Goal: Task Accomplishment & Management: Manage account settings

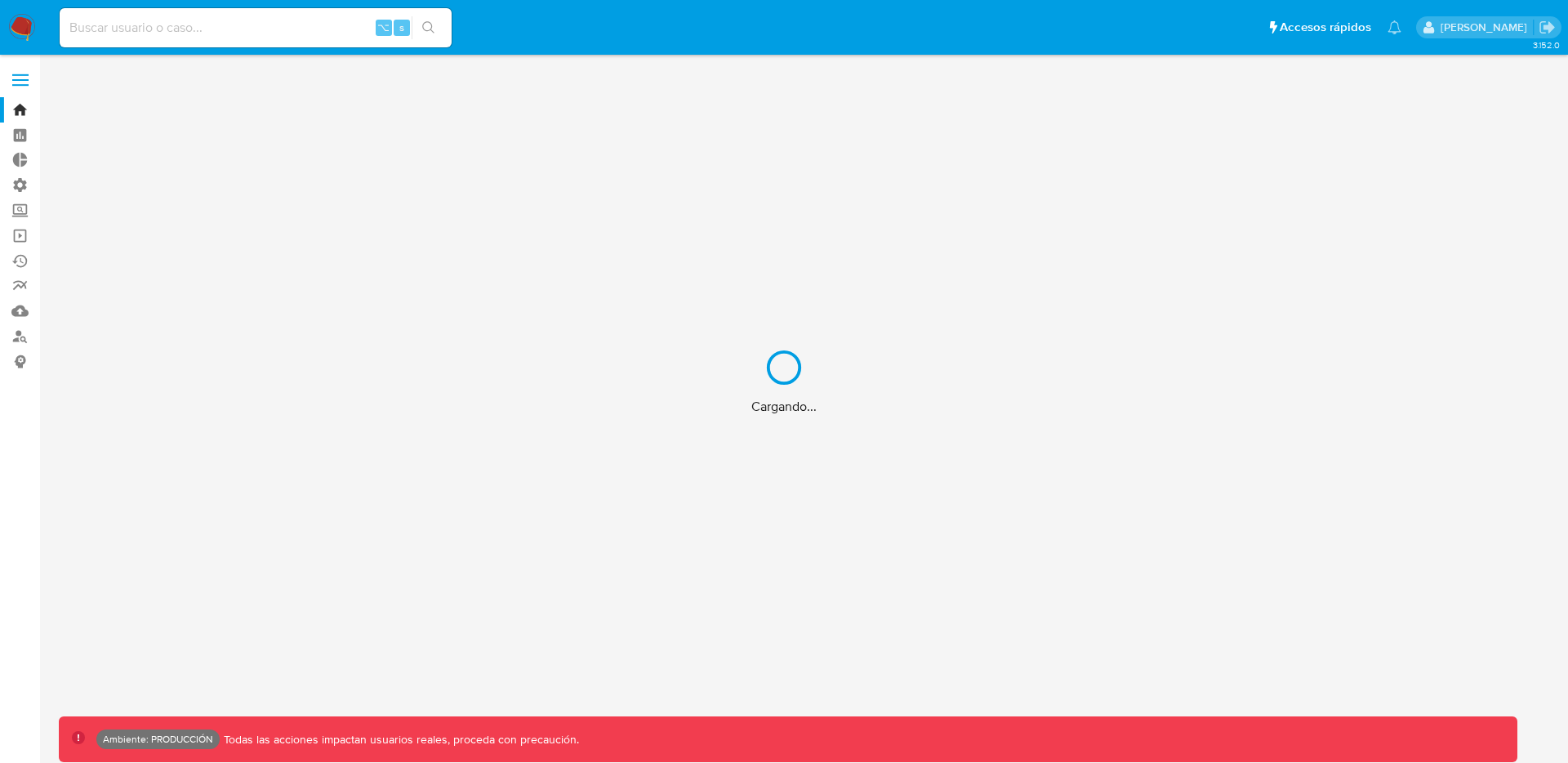
click at [32, 79] on div "Cargando..." at bounding box center [784, 382] width 1568 height 763
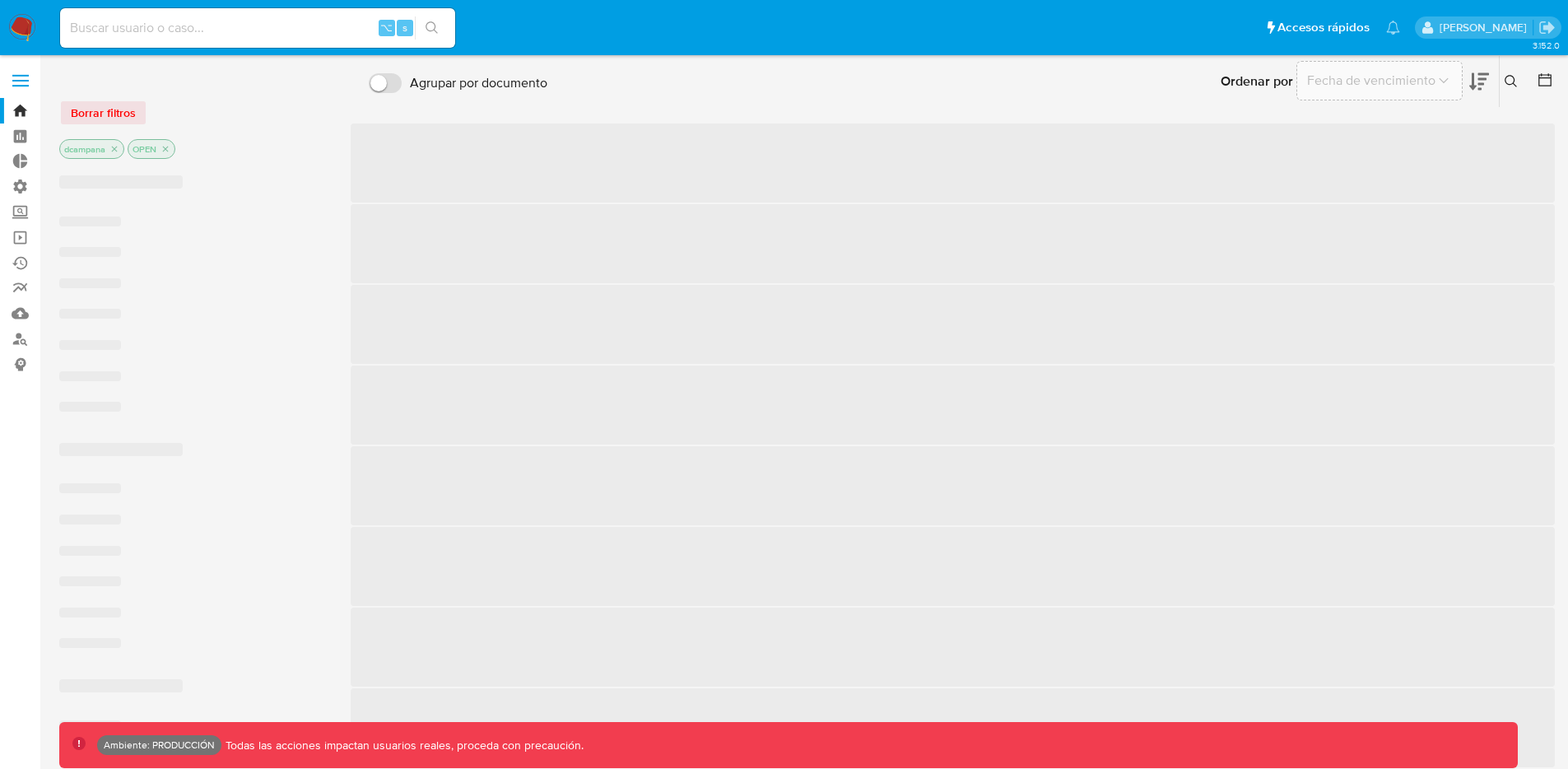
click at [19, 74] on span at bounding box center [20, 75] width 16 height 3
click at [0, 0] on input "checkbox" at bounding box center [0, 0] width 0 height 0
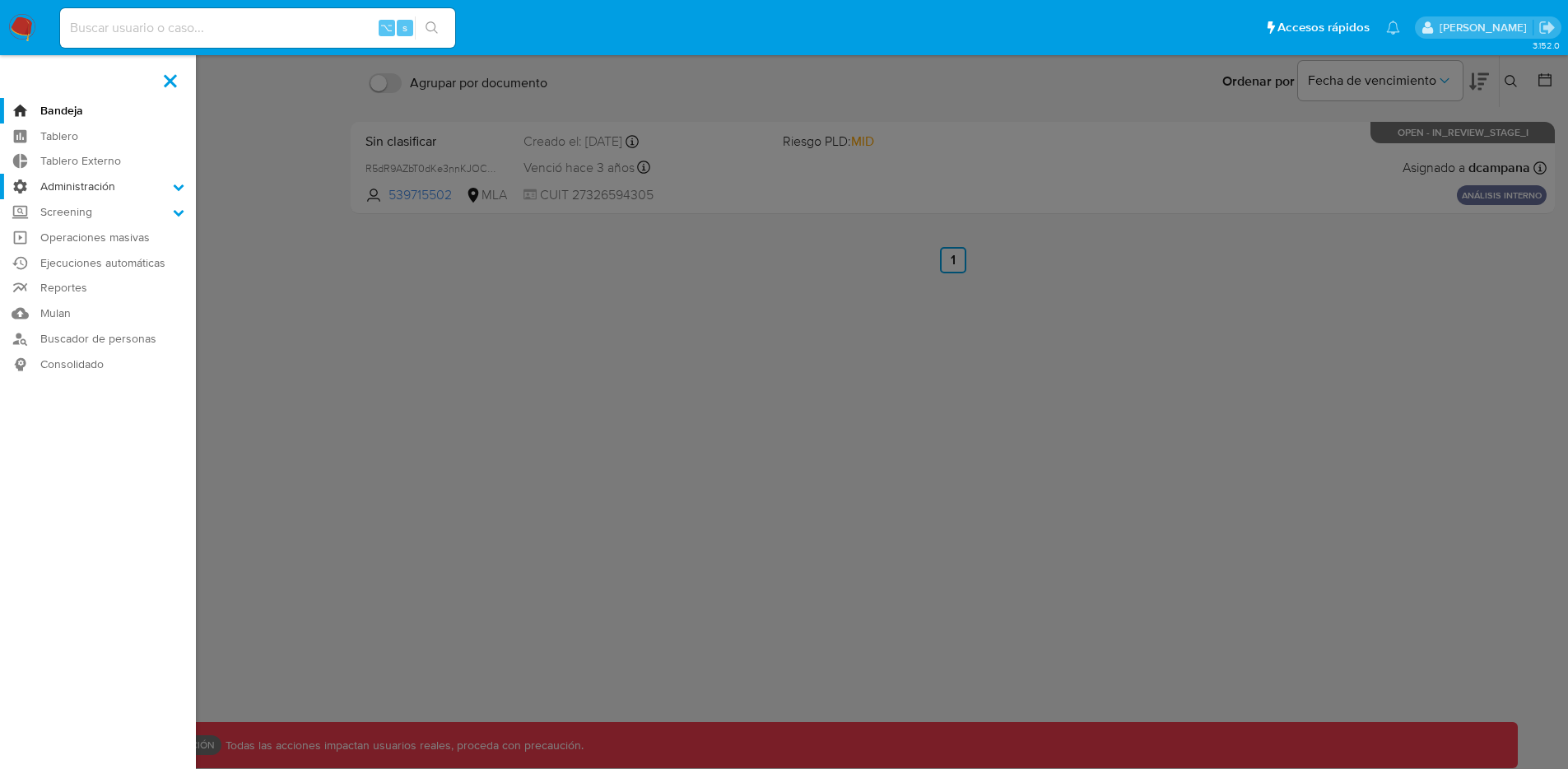
click at [109, 188] on label "Administración" at bounding box center [98, 187] width 196 height 26
click at [0, 0] on input "Administración" at bounding box center [0, 0] width 0 height 0
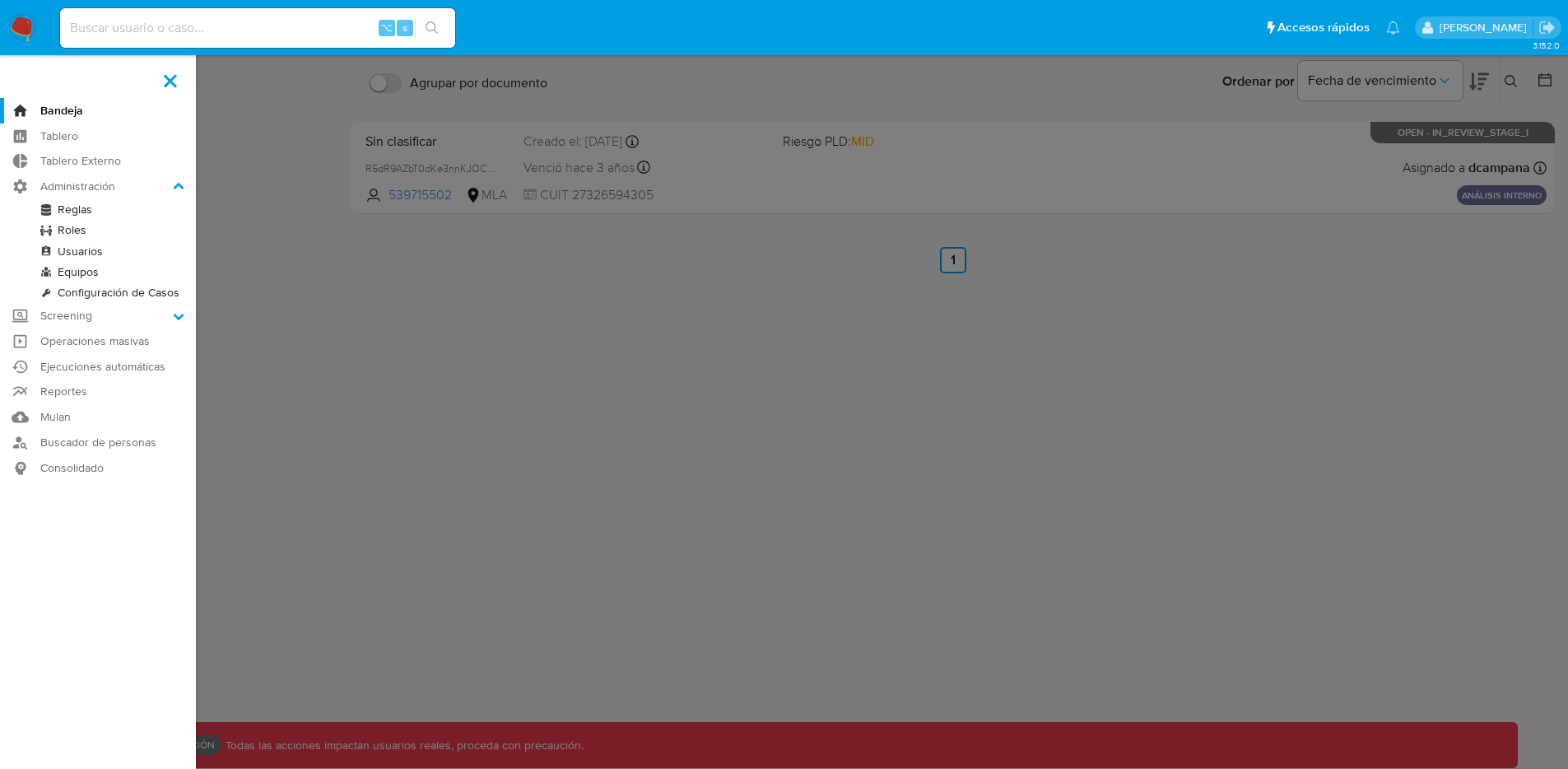
click at [89, 253] on link "Usuarios" at bounding box center [98, 252] width 196 height 21
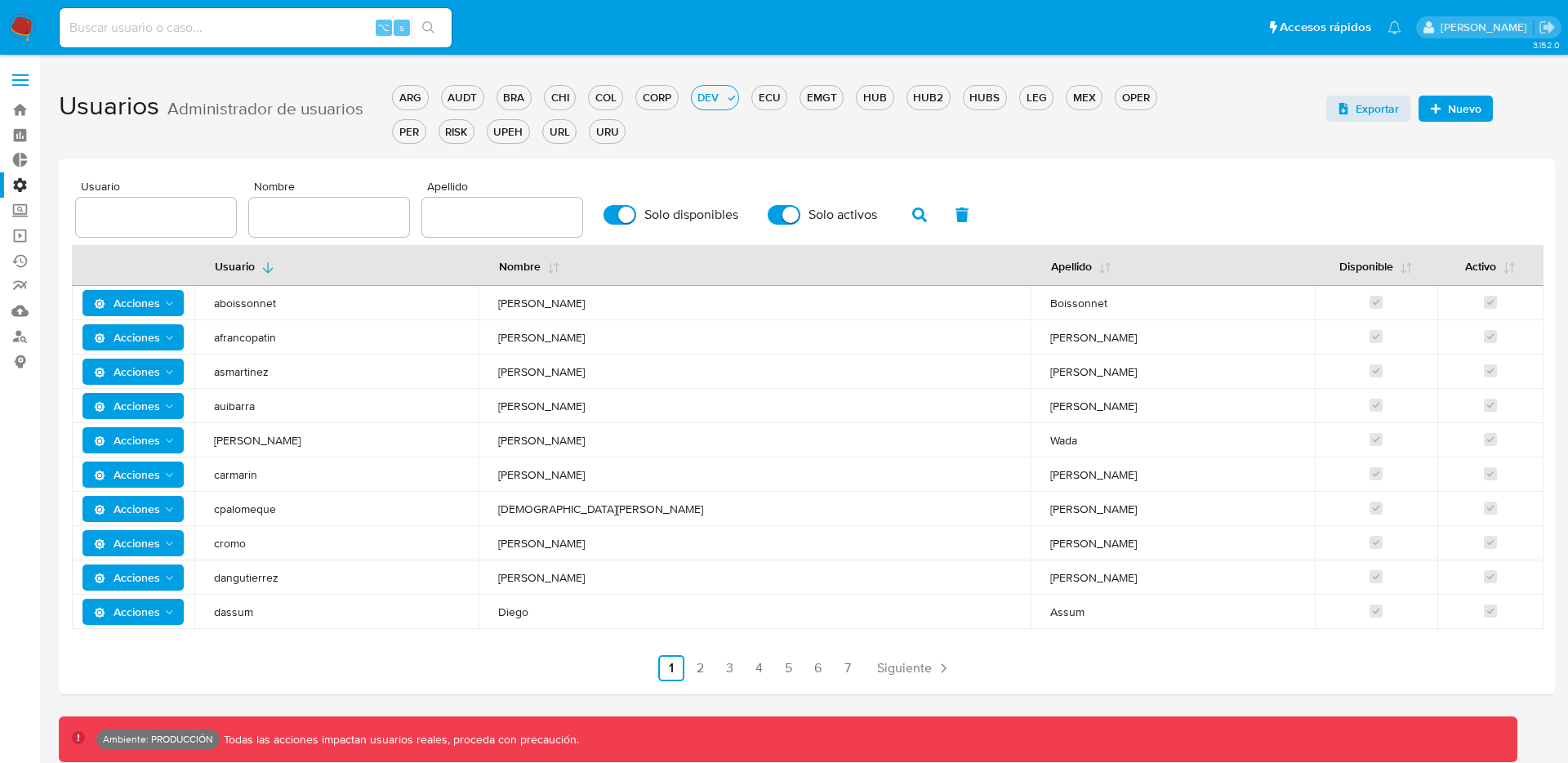
click at [613, 213] on input "Solo disponibles" at bounding box center [620, 214] width 32 height 20
checkbox input "false"
click at [912, 211] on icon "button" at bounding box center [919, 214] width 15 height 15
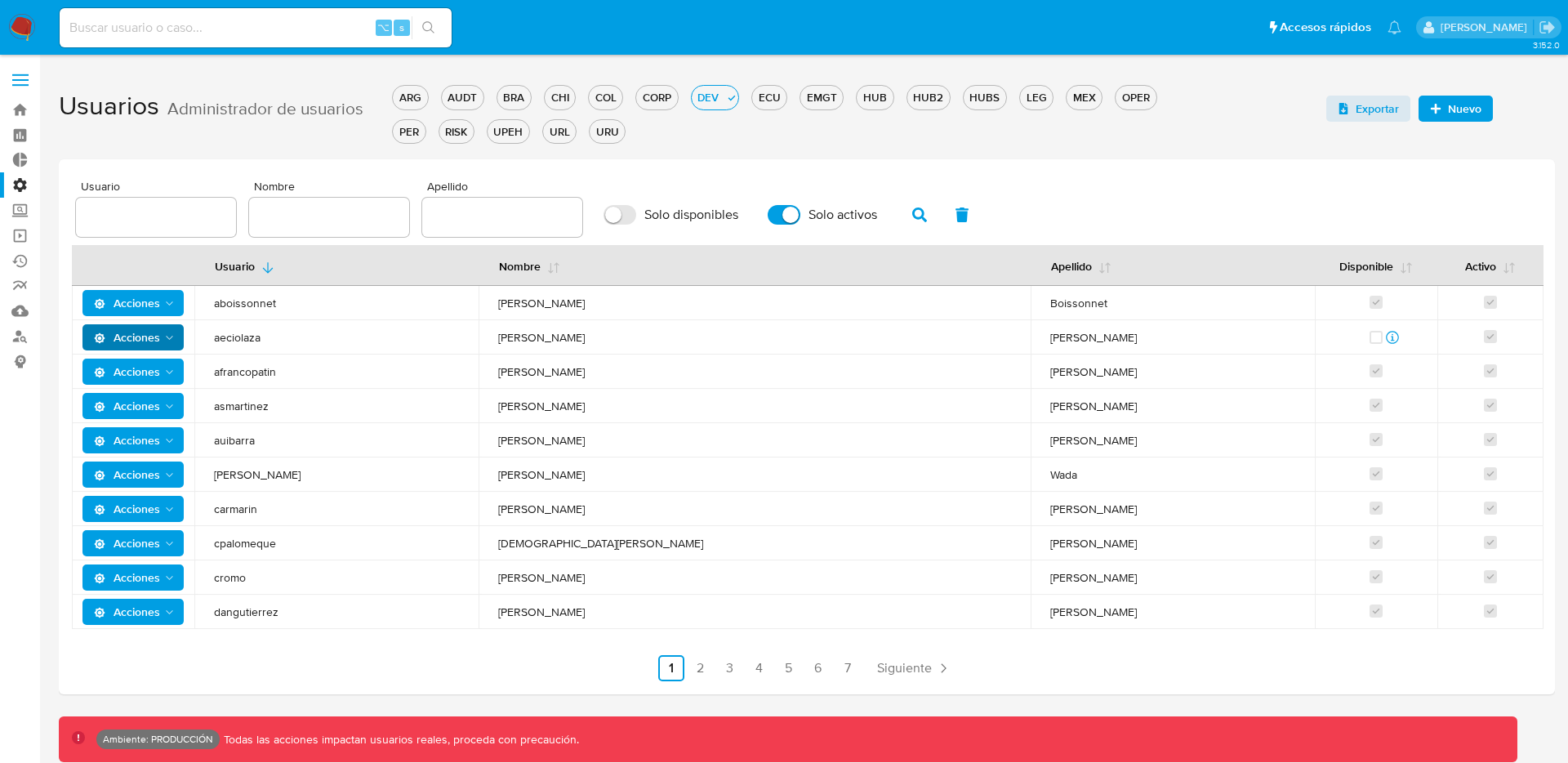
click at [153, 336] on span "Acciones" at bounding box center [127, 337] width 67 height 26
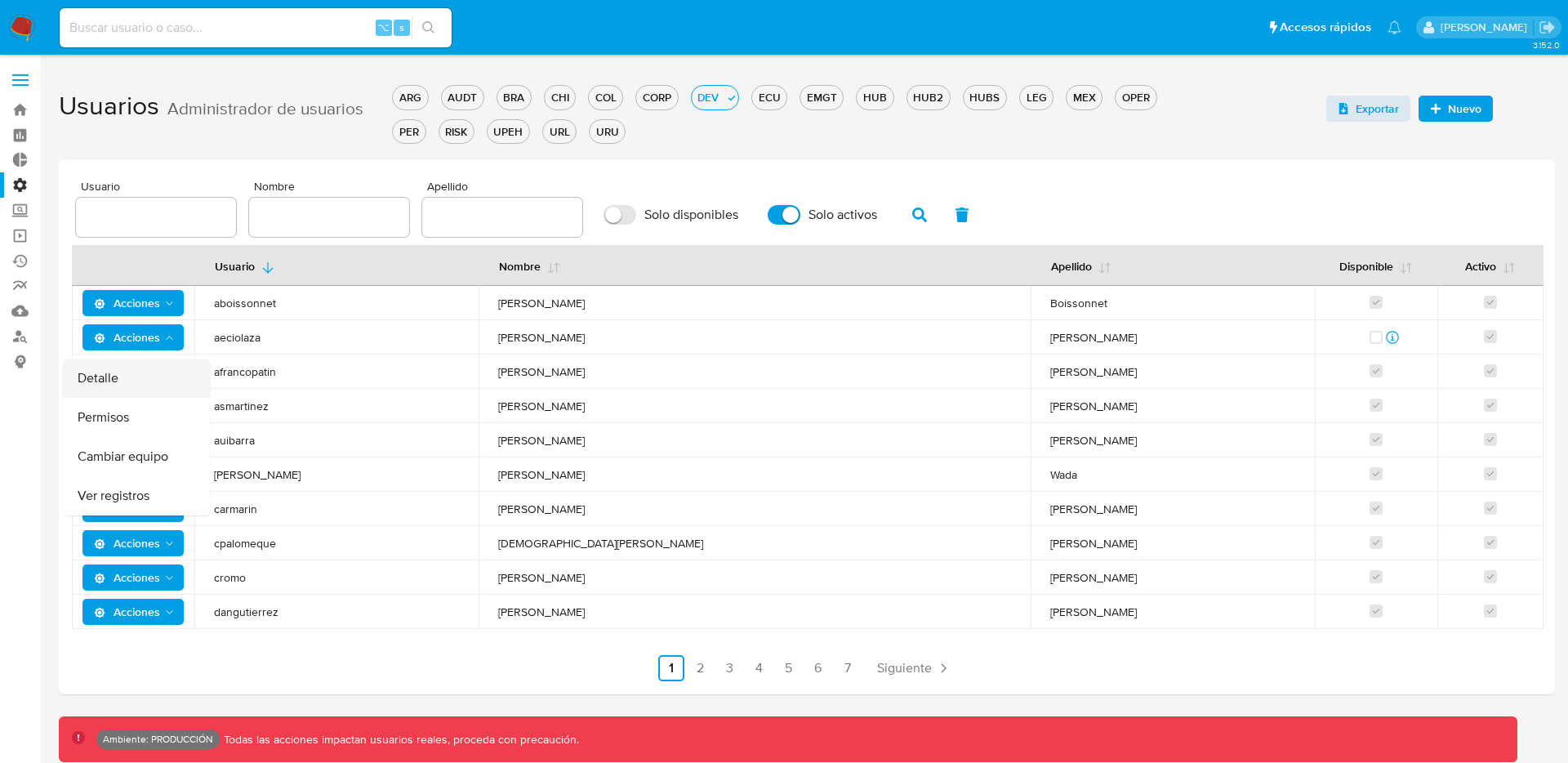
click at [149, 366] on button "Detalle" at bounding box center [136, 378] width 147 height 39
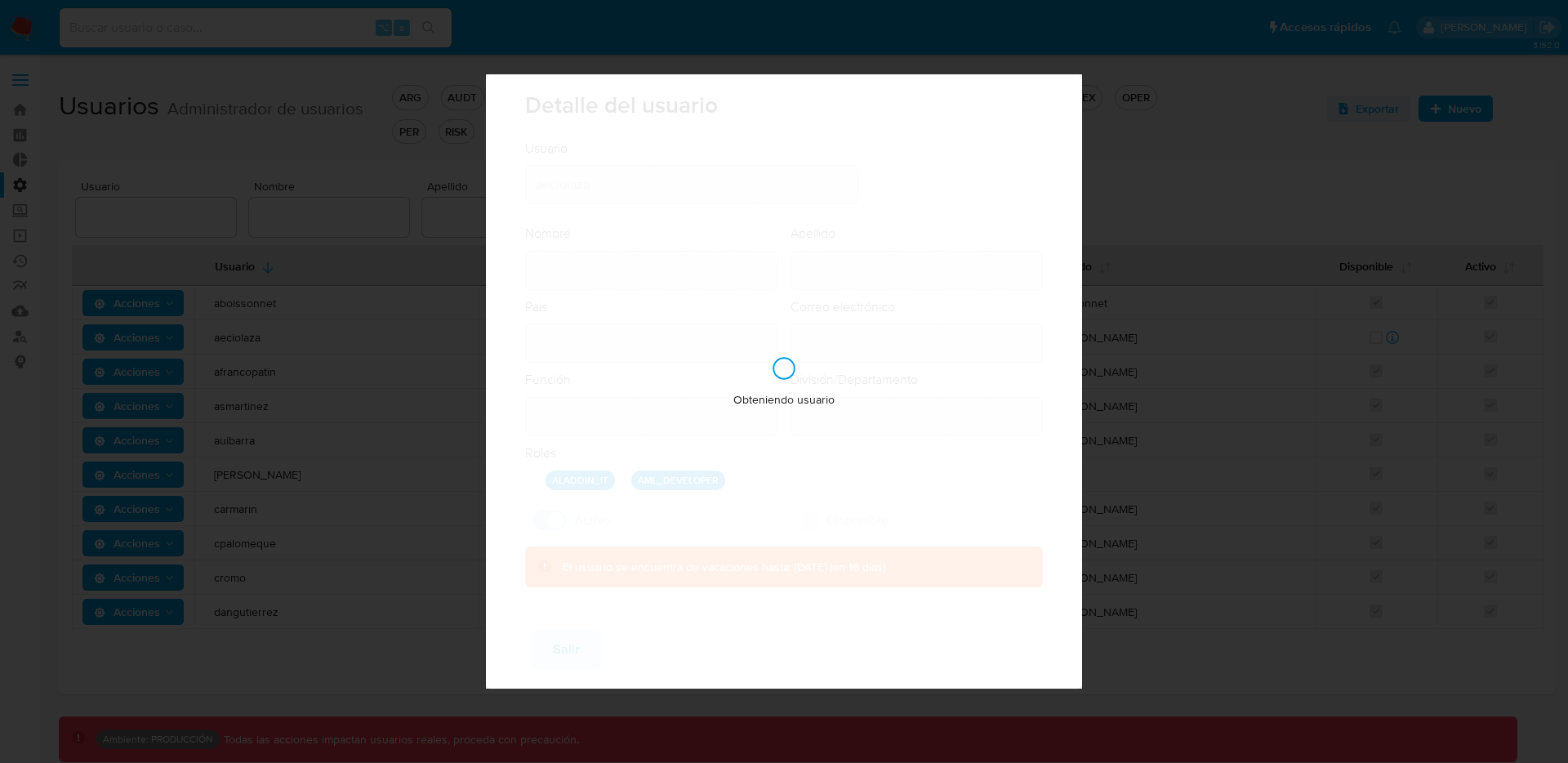
type input "Agustina"
type input "Eciolaza"
type input "Argentina"
type input "agustina.eciolaza@mercadolibre.com"
type input "Analista - IT (80001686)"
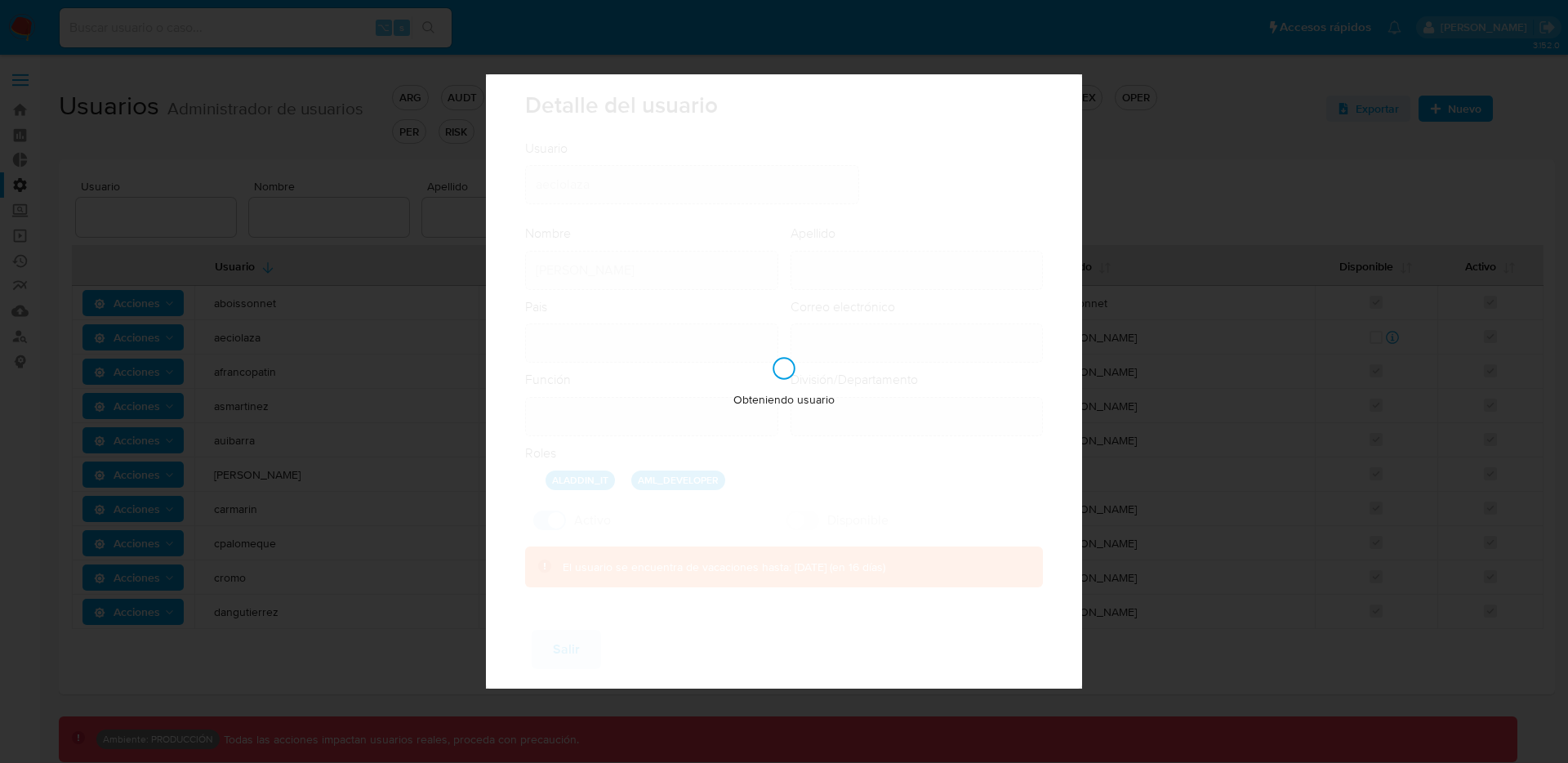
type input "IT IT & Product Risk & Compliance"
checkbox input "true"
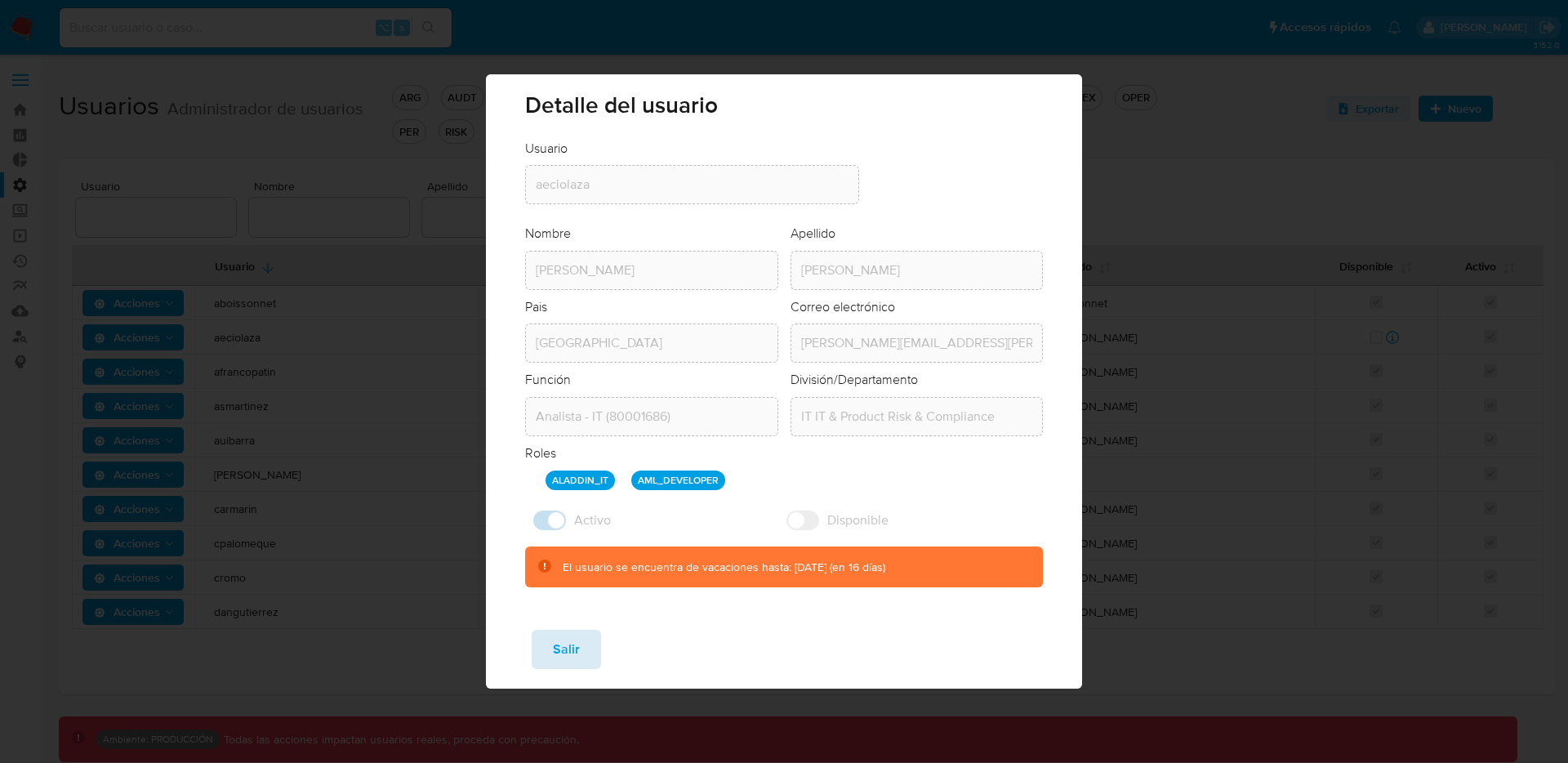
click at [549, 646] on button "Salir" at bounding box center [566, 649] width 69 height 39
checkbox input "false"
checkbox input "true"
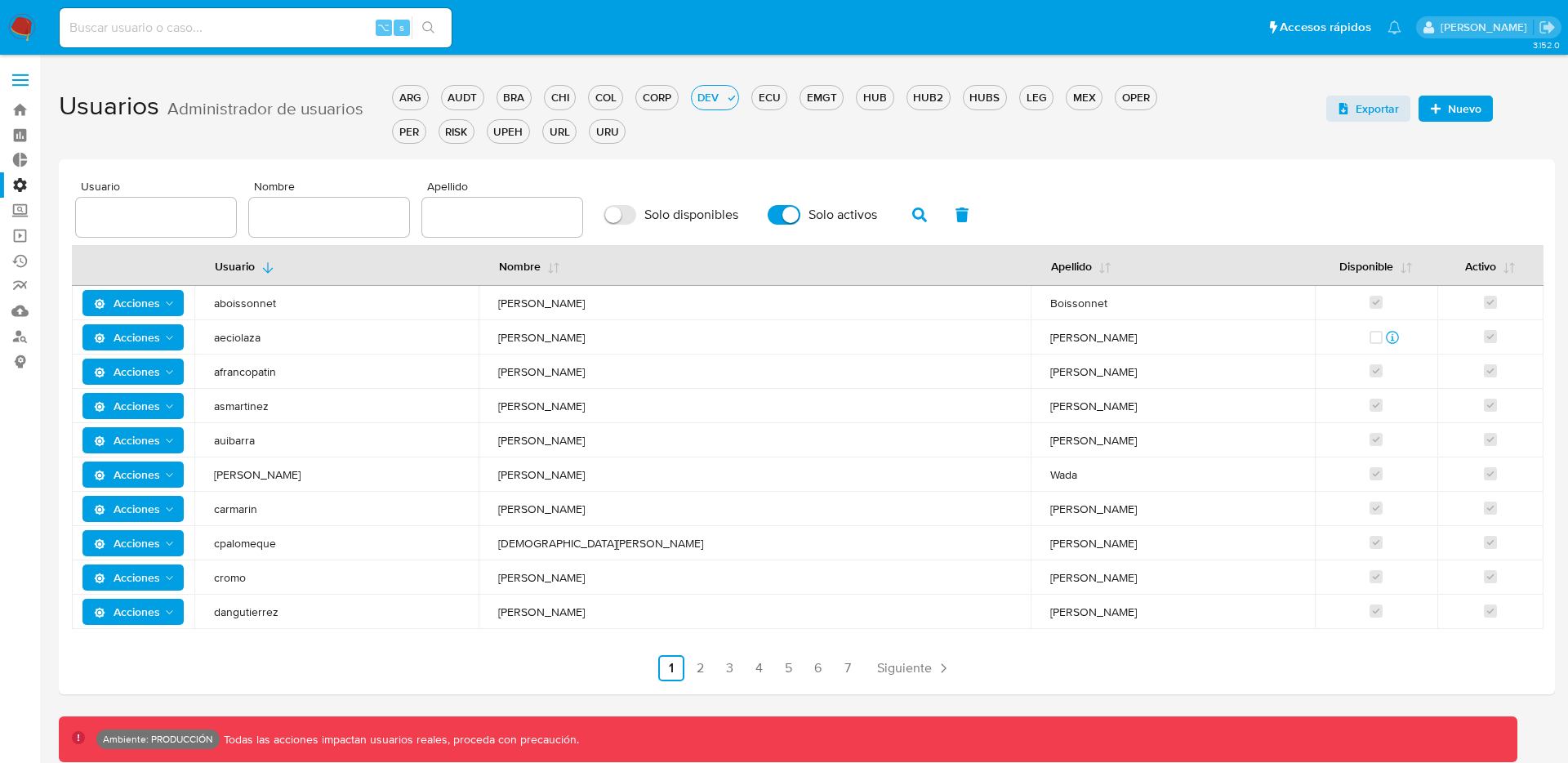
click at [163, 339] on icon "Acciones" at bounding box center [169, 338] width 13 height 13
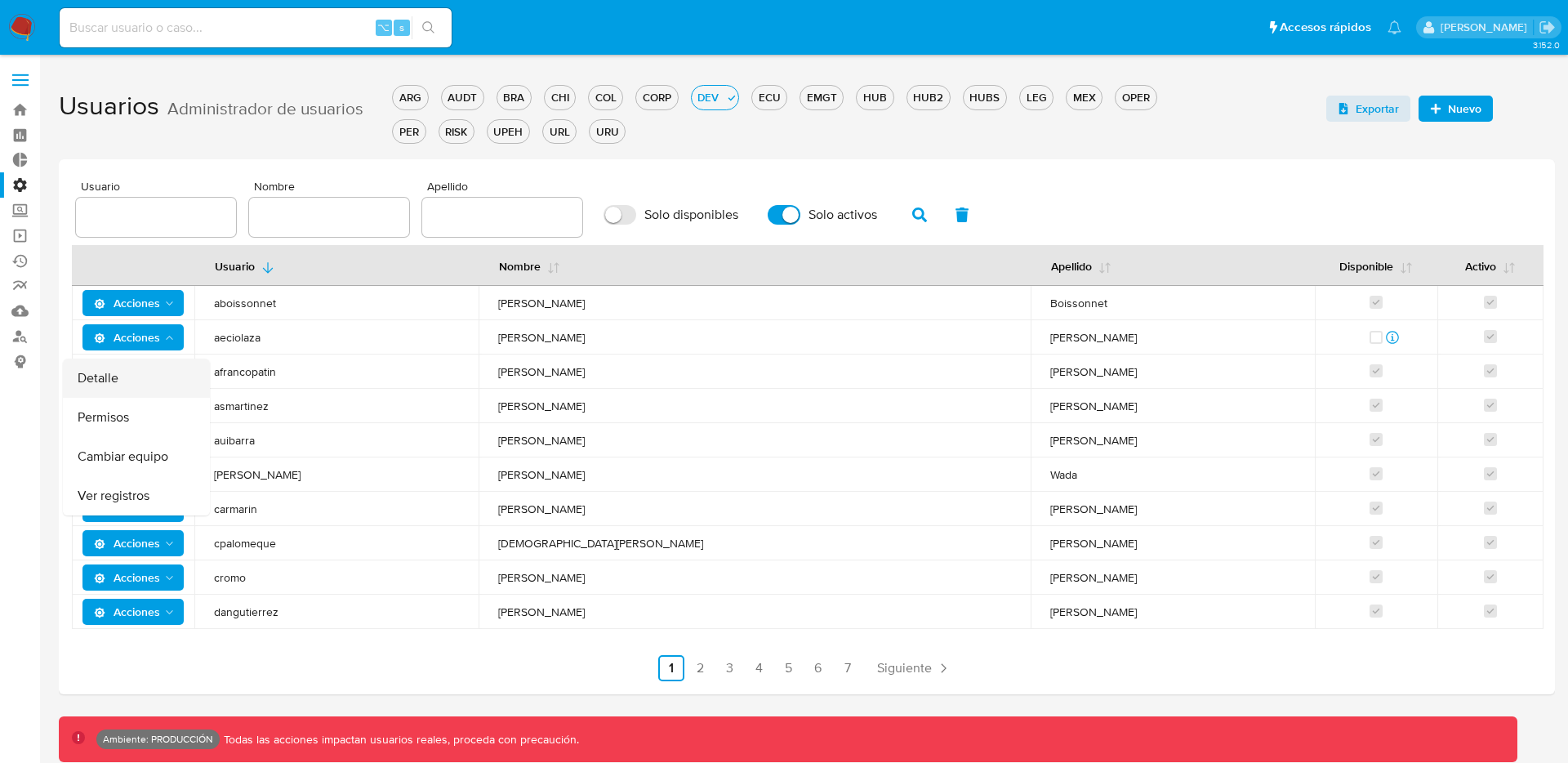
click at [154, 375] on button "Detalle" at bounding box center [136, 378] width 147 height 39
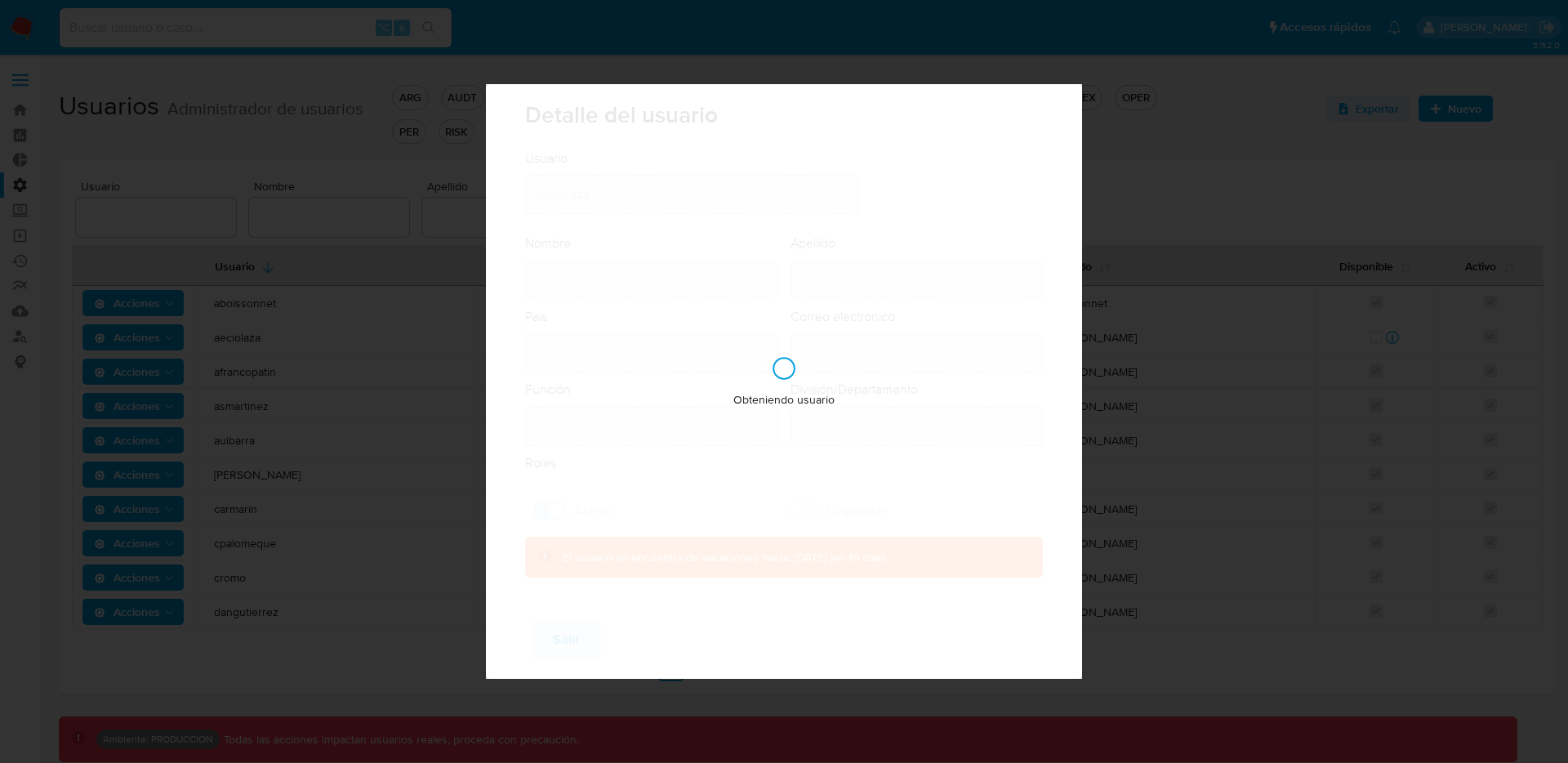
type input "Agustina"
type input "Eciolaza"
type input "Argentina"
type input "agustina.eciolaza@mercadolibre.com"
type input "Analista - IT (80001686)"
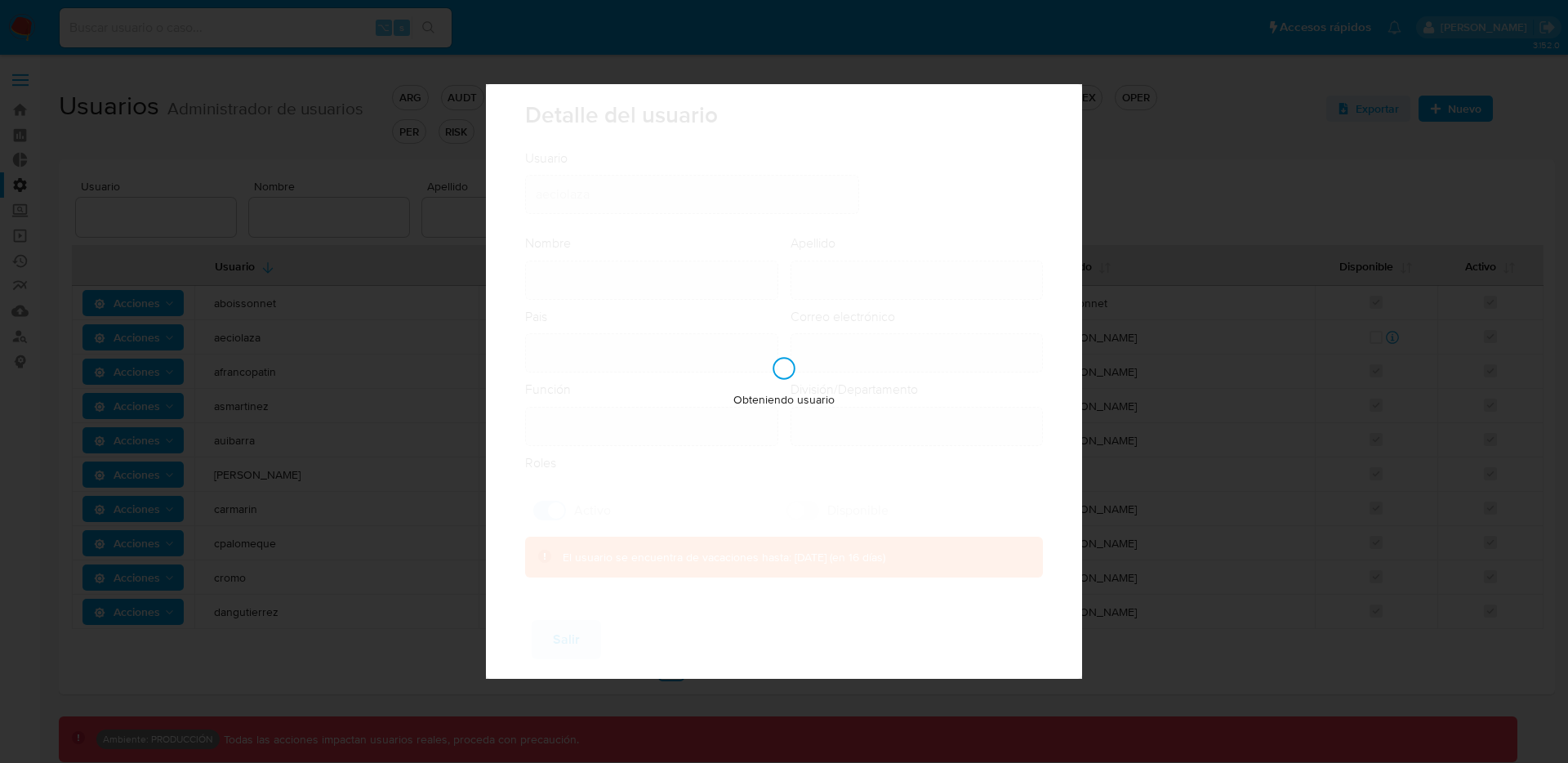
type input "IT IT & Product Risk & Compliance"
checkbox input "true"
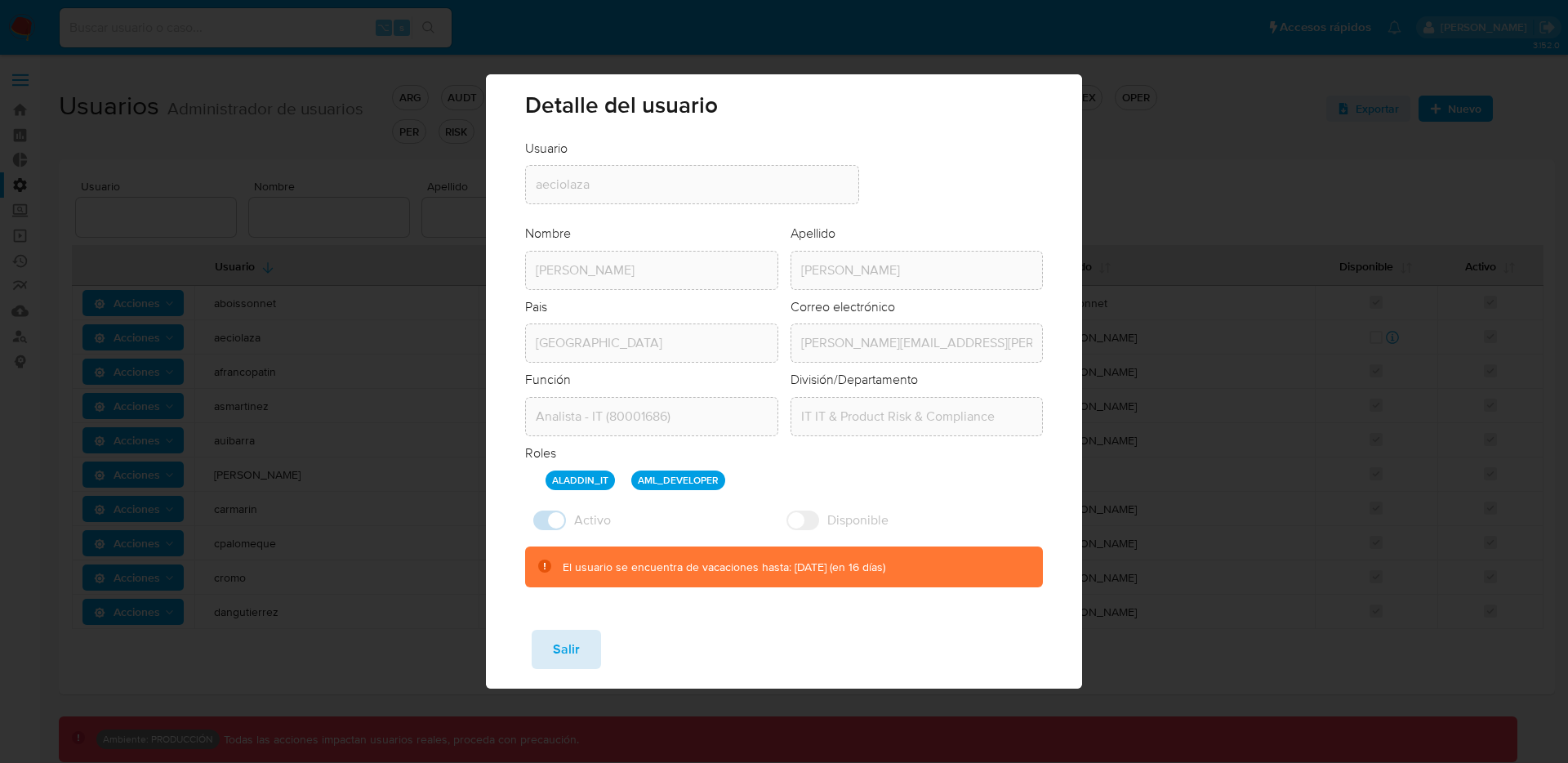
click at [590, 643] on button "Salir" at bounding box center [566, 649] width 69 height 39
checkbox input "false"
checkbox input "true"
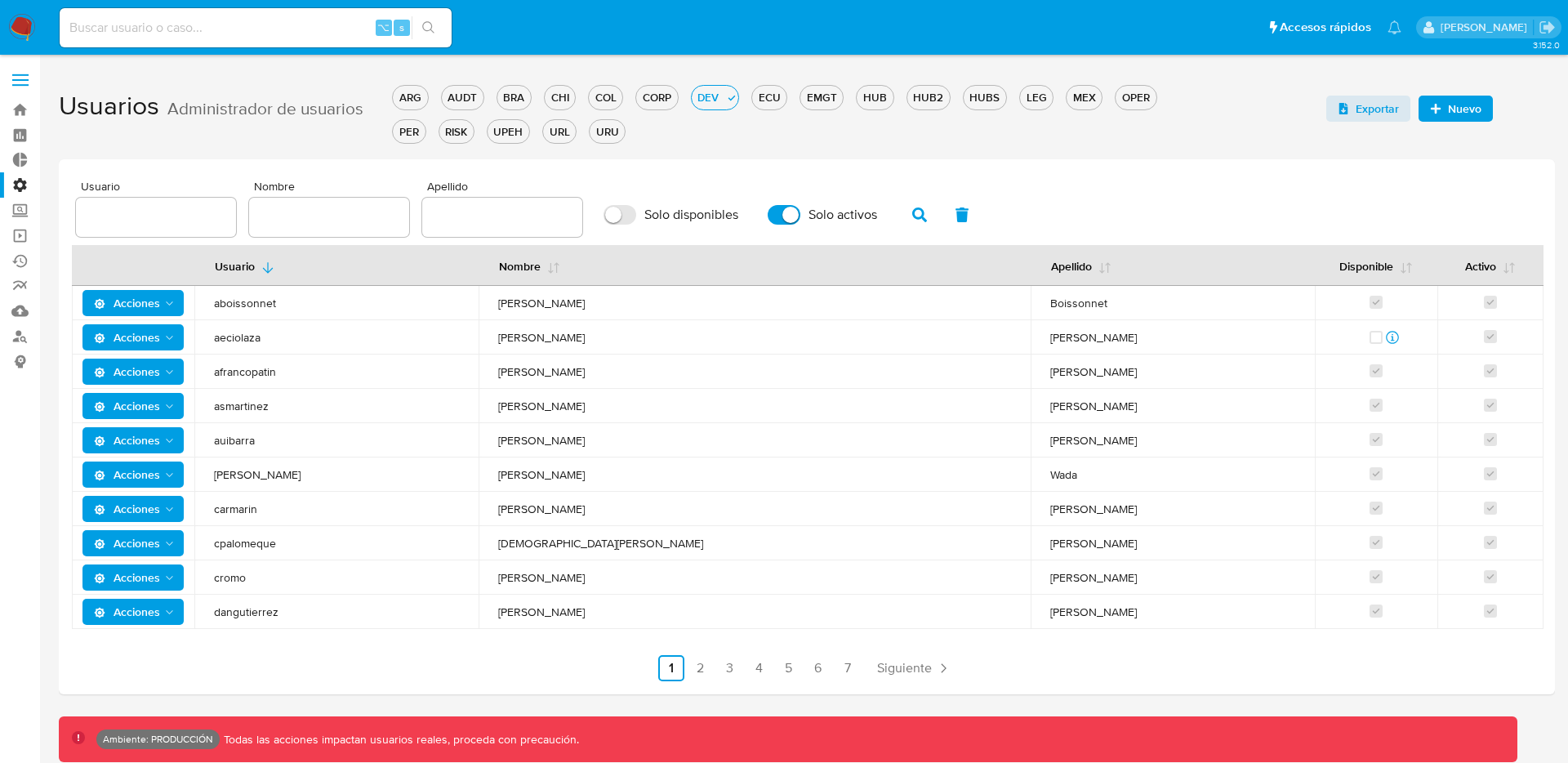
click at [161, 347] on span "Acciones" at bounding box center [135, 337] width 83 height 23
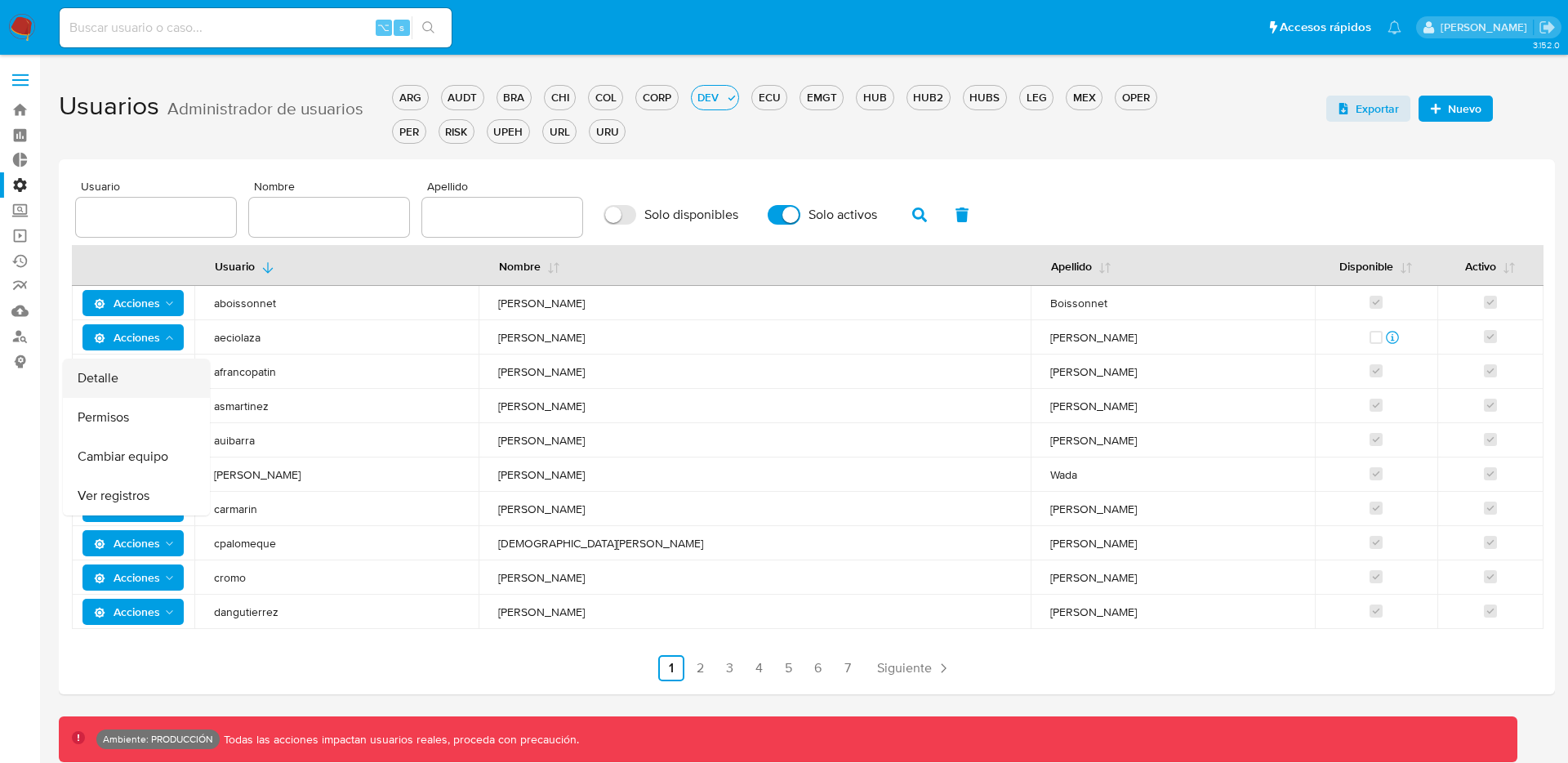
click at [165, 369] on button "Detalle" at bounding box center [136, 378] width 147 height 39
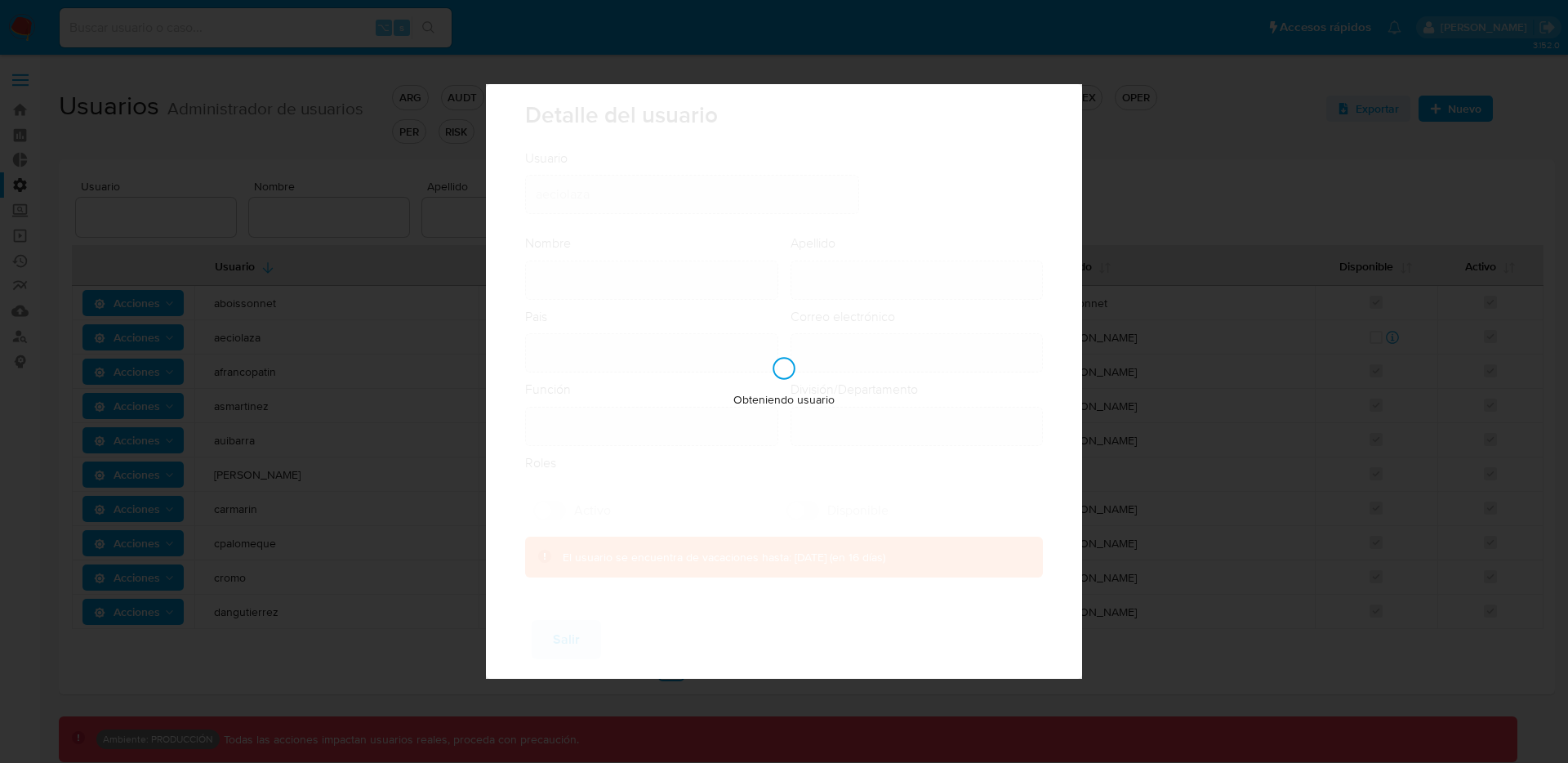
type input "Agustina"
type input "Eciolaza"
type input "Argentina"
type input "agustina.eciolaza@mercadolibre.com"
type input "Analista - IT (80001686)"
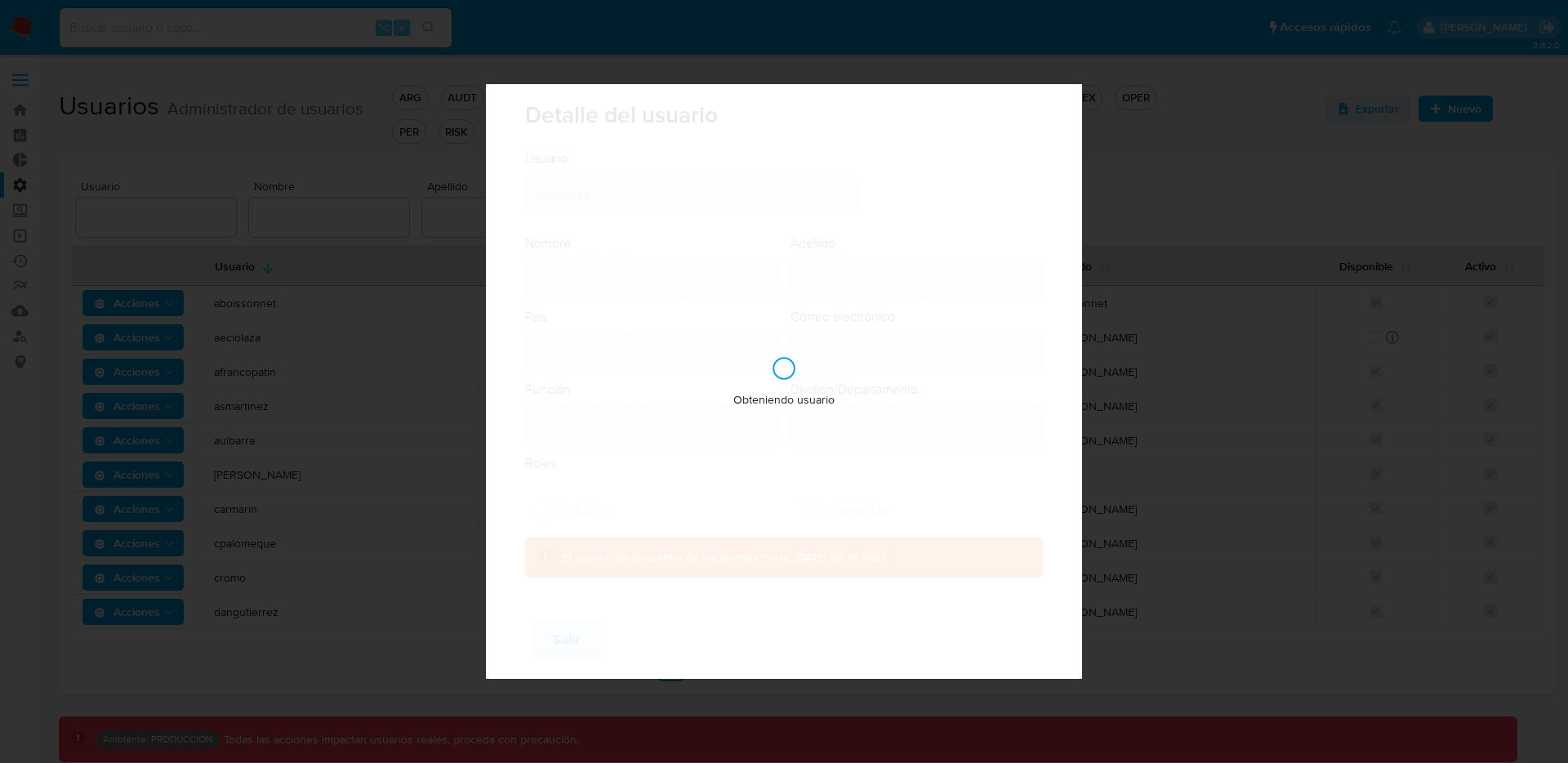
type input "IT IT & Product Risk & Compliance"
checkbox input "true"
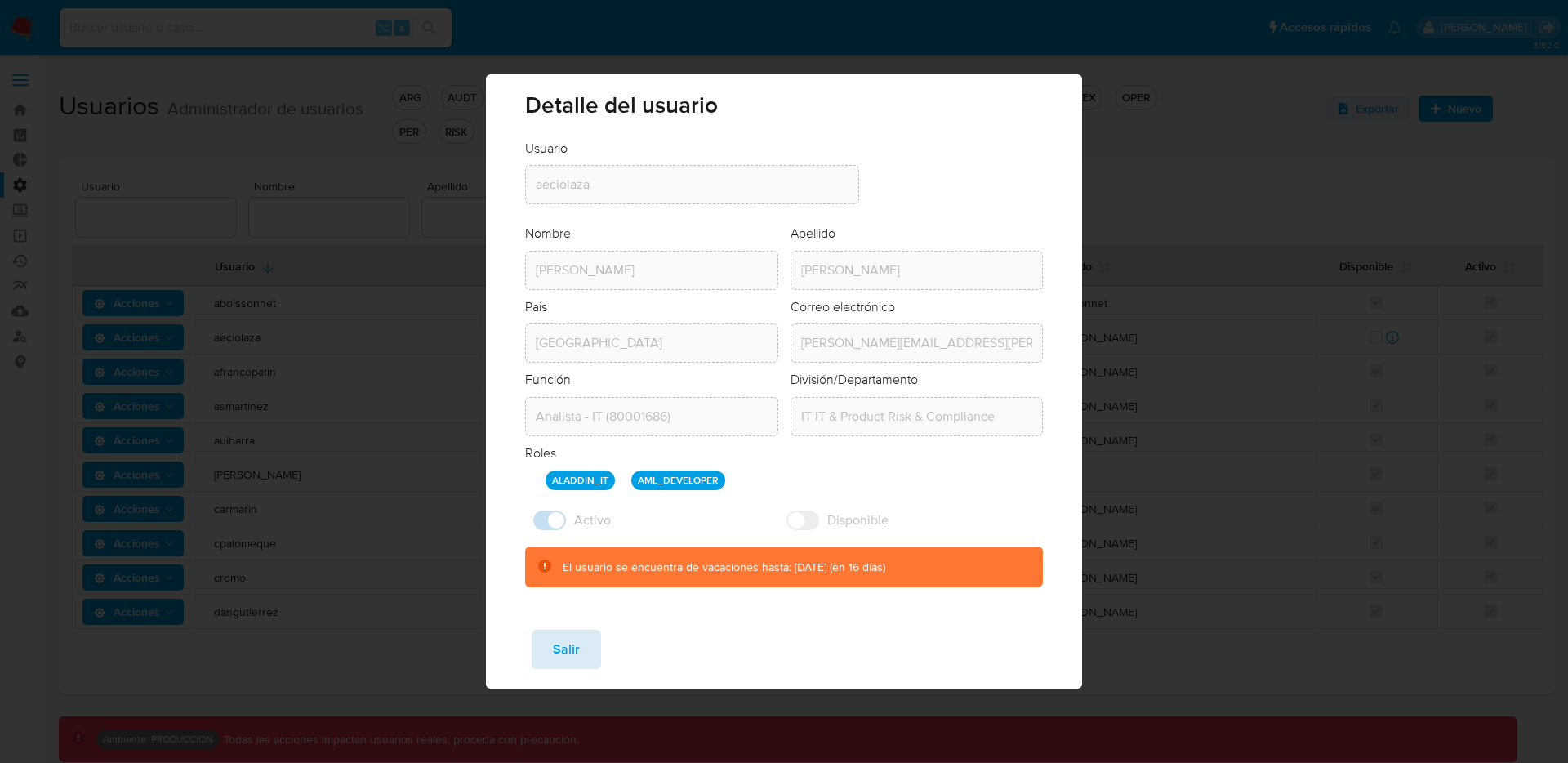
click at [566, 657] on span "Salir" at bounding box center [566, 649] width 27 height 36
checkbox input "false"
checkbox input "true"
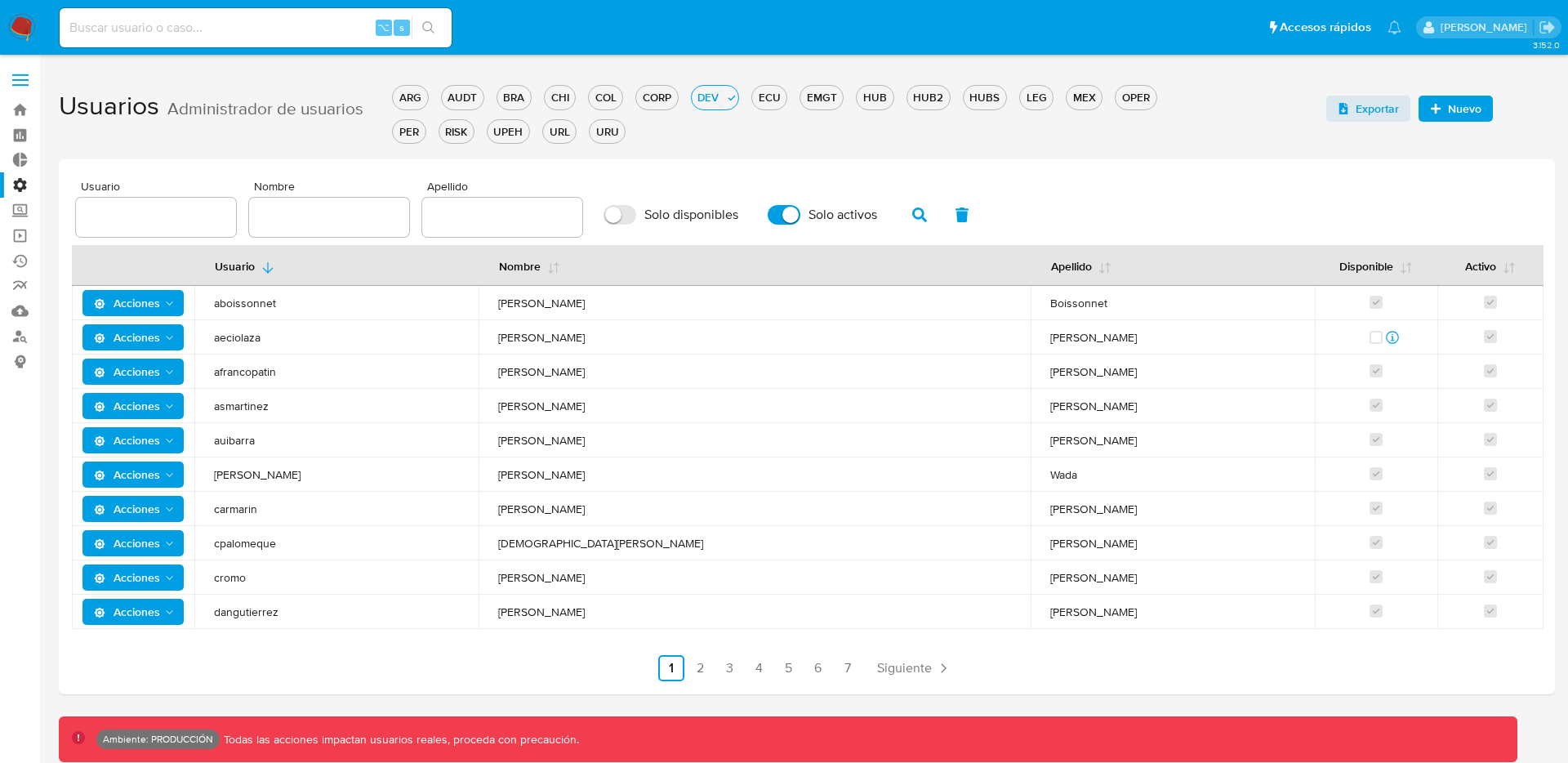
click at [167, 330] on span "Acciones" at bounding box center [135, 337] width 83 height 23
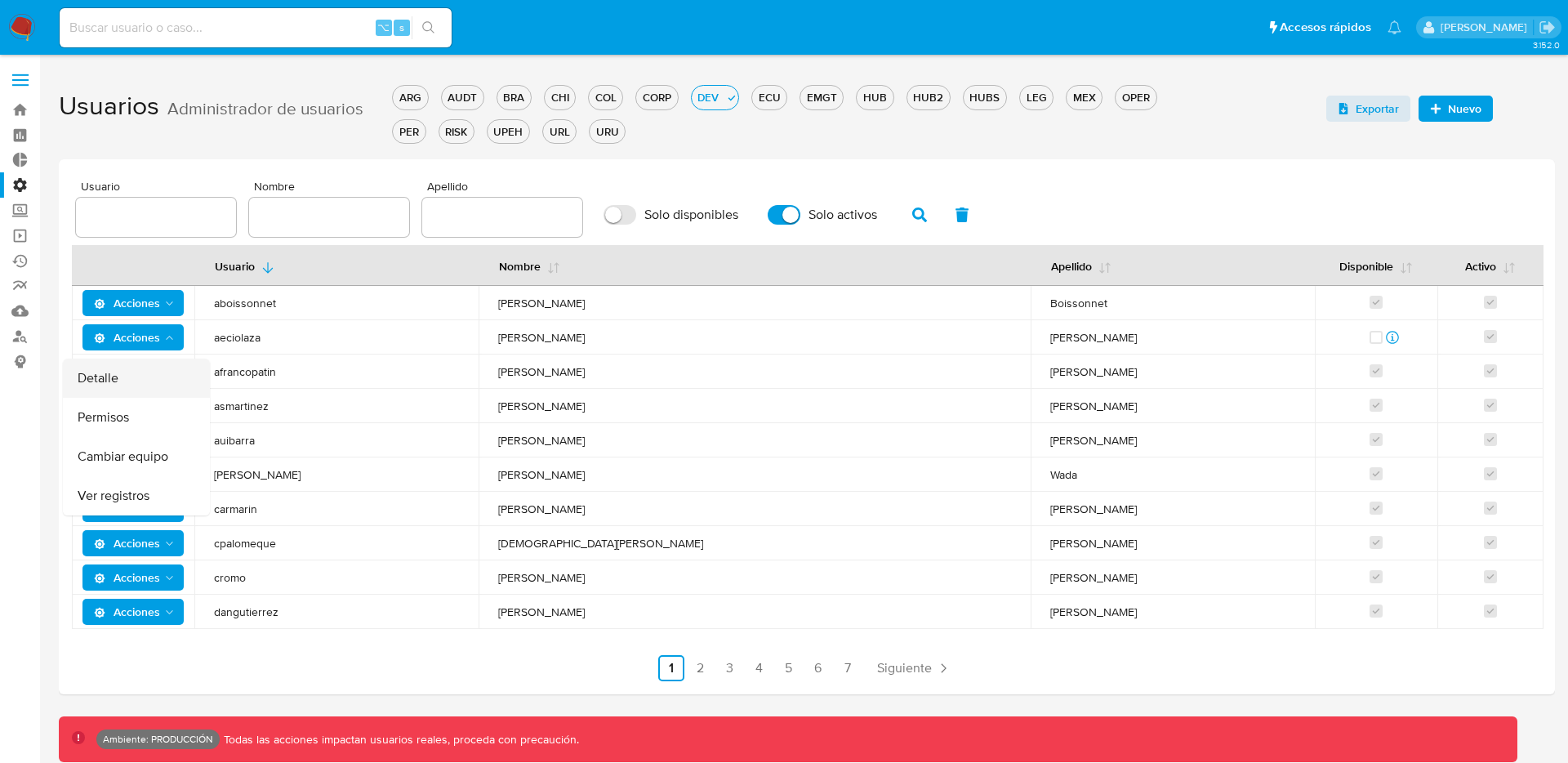
click at [136, 382] on button "Detalle" at bounding box center [136, 378] width 147 height 39
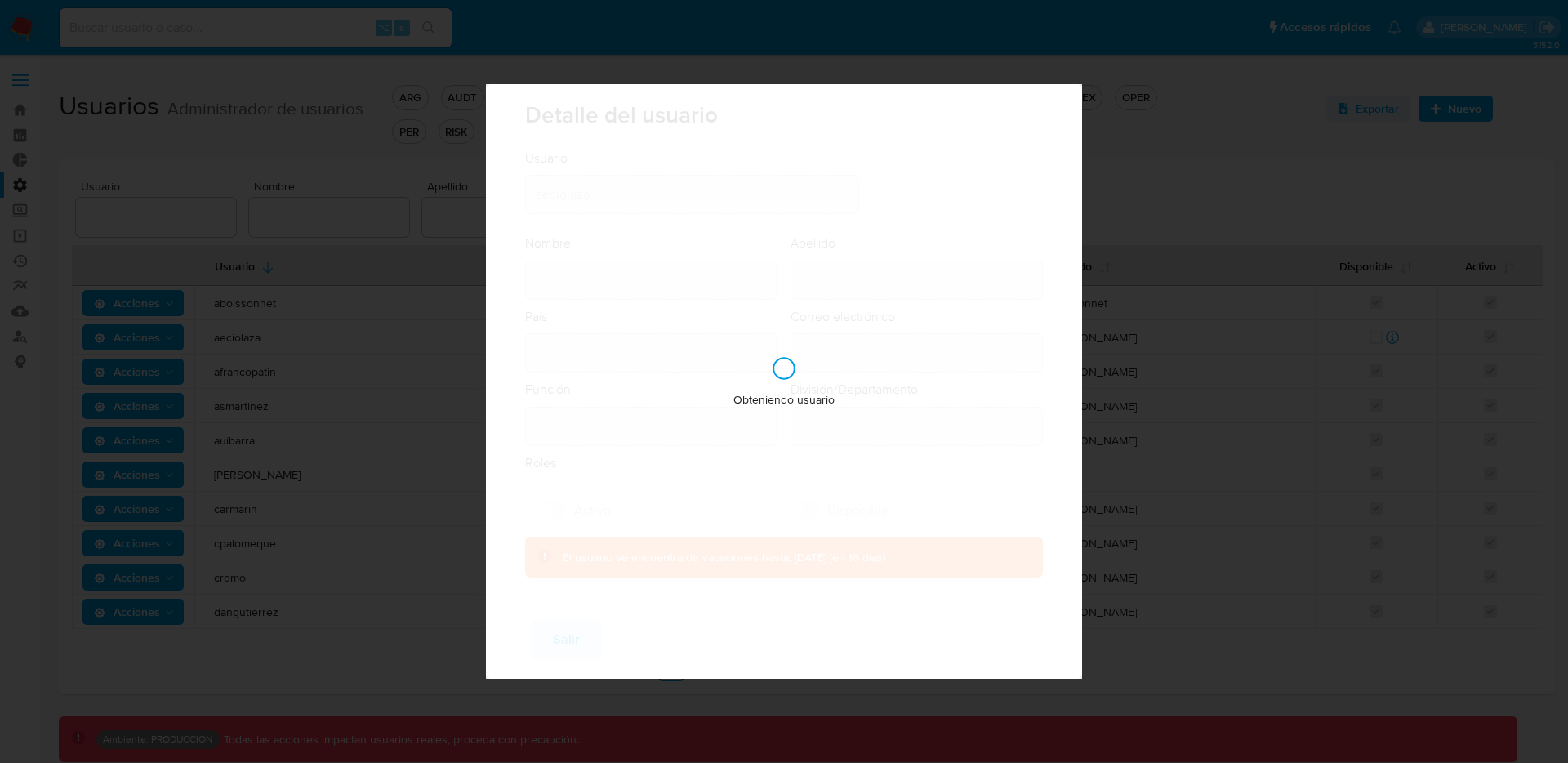
type input "Agustina"
type input "Eciolaza"
type input "Argentina"
type input "agustina.eciolaza@mercadolibre.com"
type input "Analista - IT (80001686)"
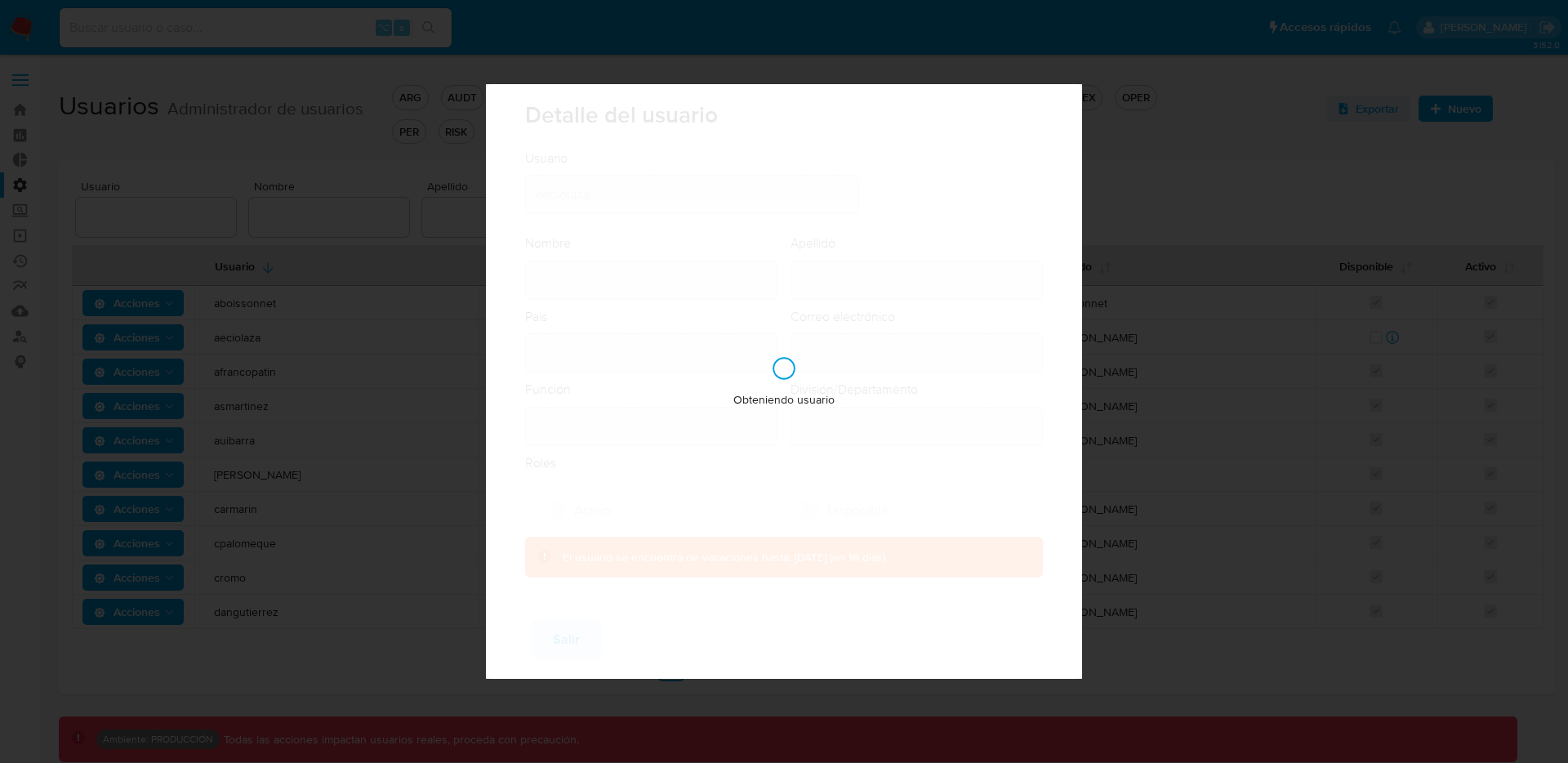
type input "IT IT & Product Risk & Compliance"
checkbox input "true"
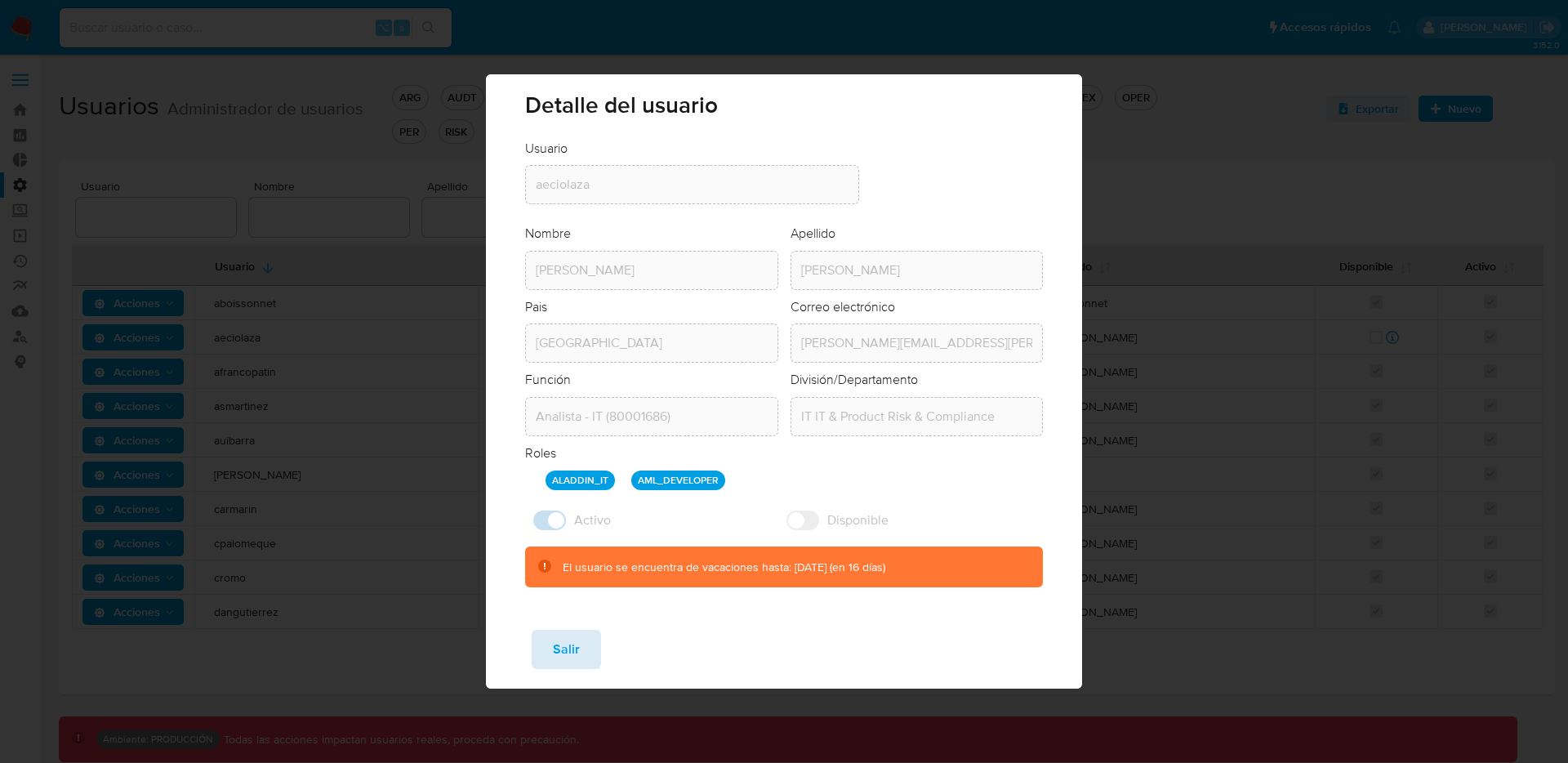
click at [564, 653] on span "Salir" at bounding box center [566, 649] width 27 height 36
checkbox input "false"
checkbox input "true"
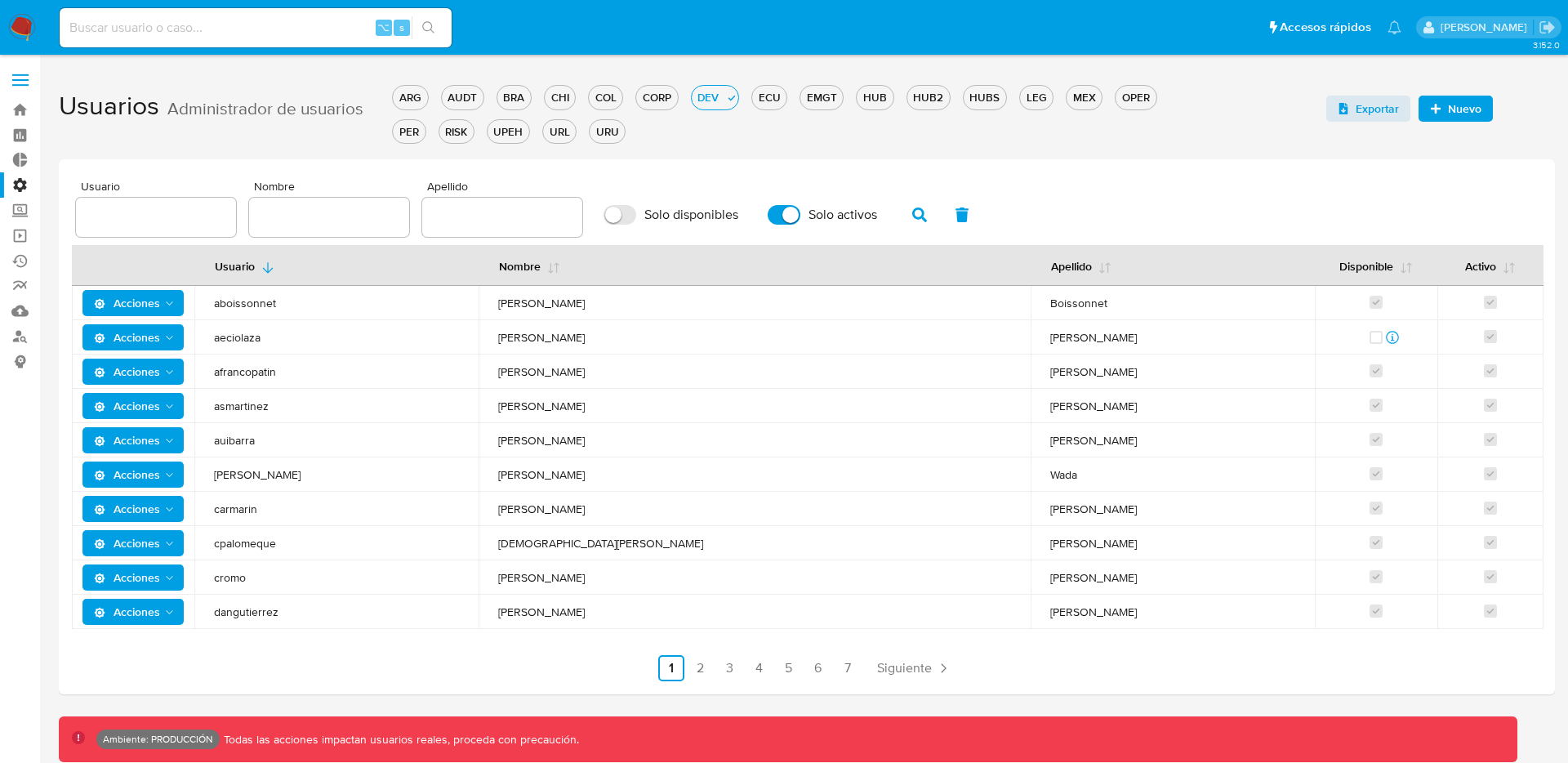
click at [154, 340] on span "Acciones" at bounding box center [127, 337] width 67 height 26
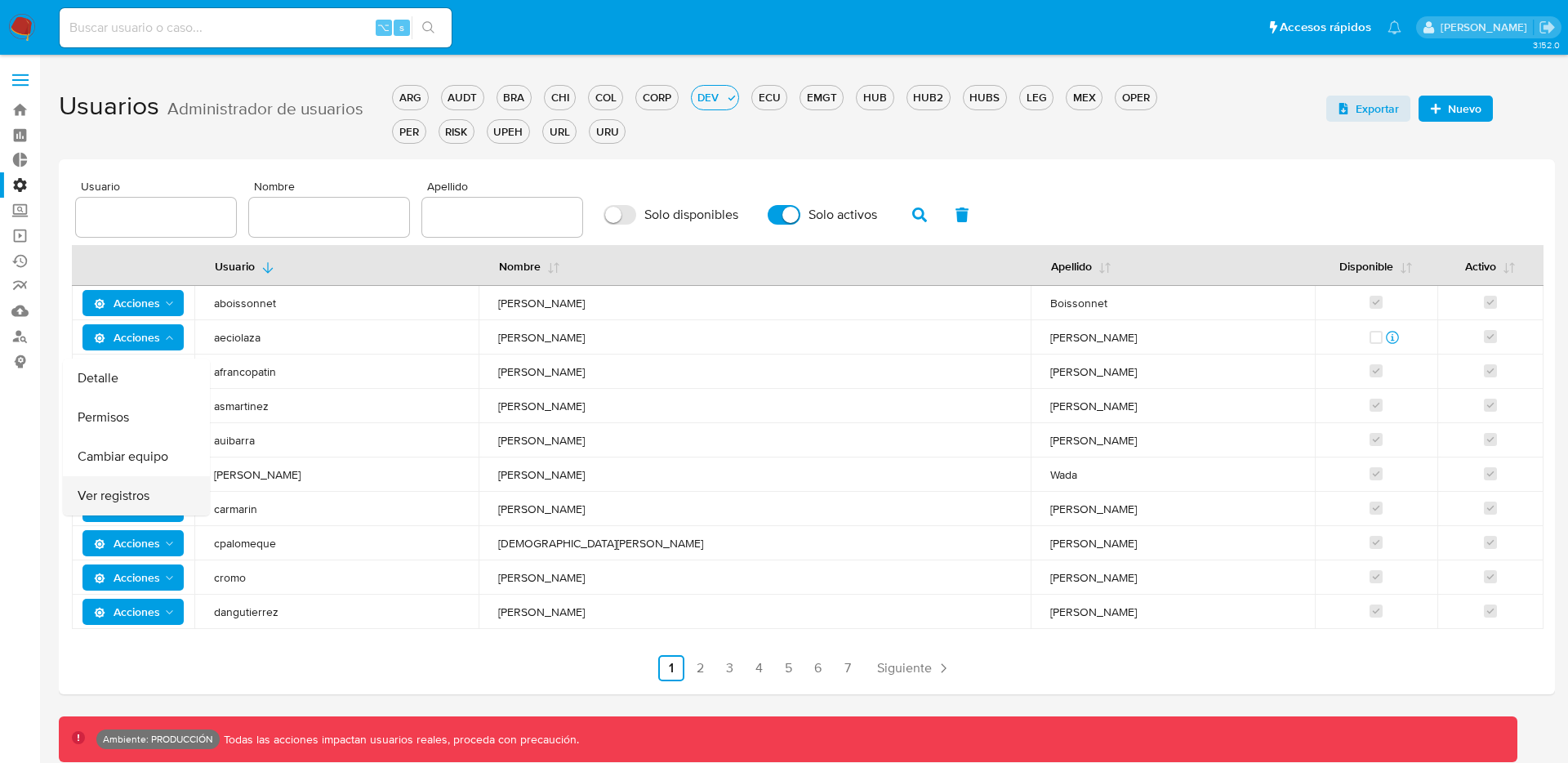
click at [148, 495] on button "Ver registros" at bounding box center [136, 496] width 147 height 39
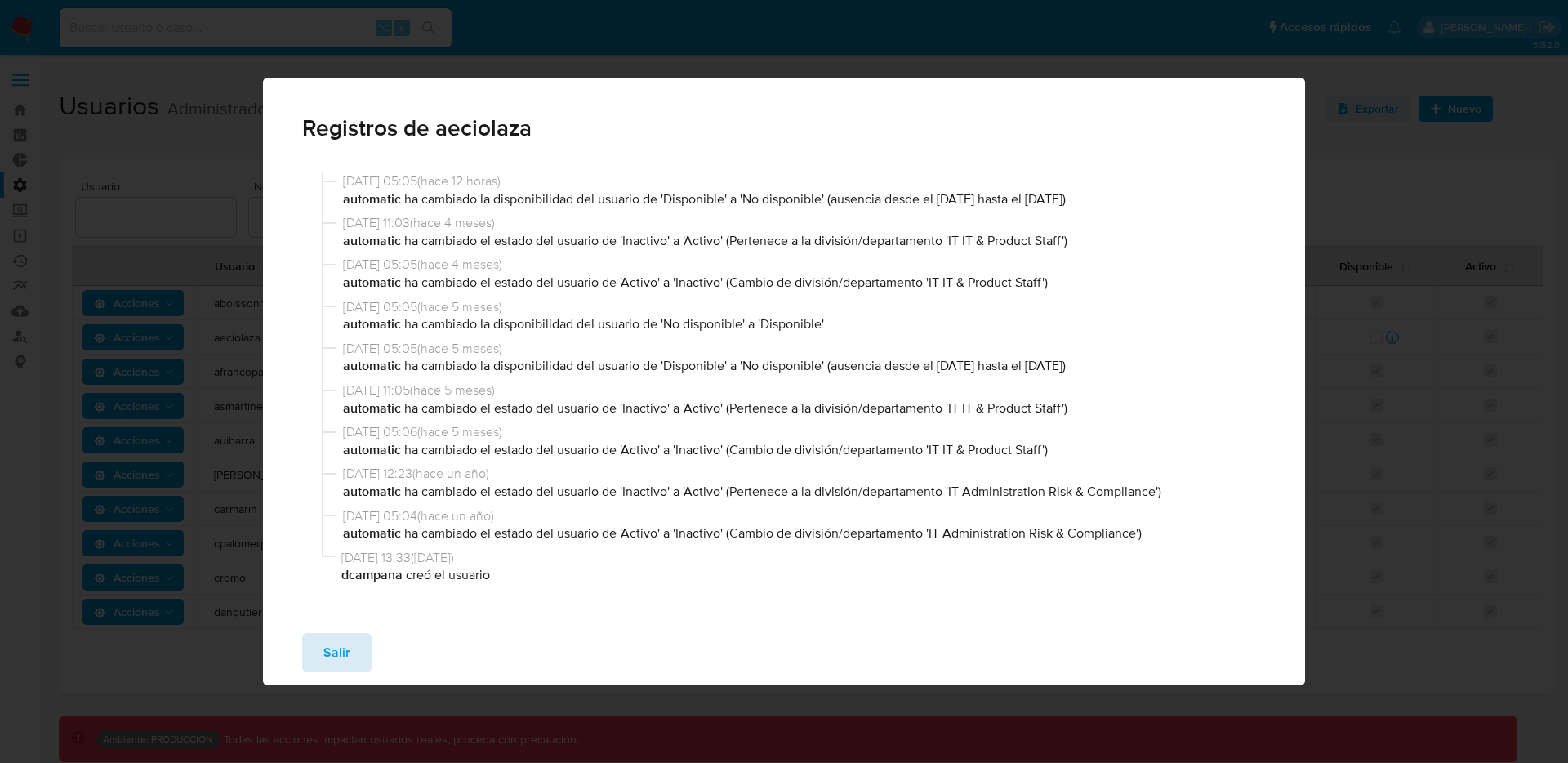
click at [321, 635] on button "Salir" at bounding box center [336, 653] width 69 height 39
